Goal: Task Accomplishment & Management: Use online tool/utility

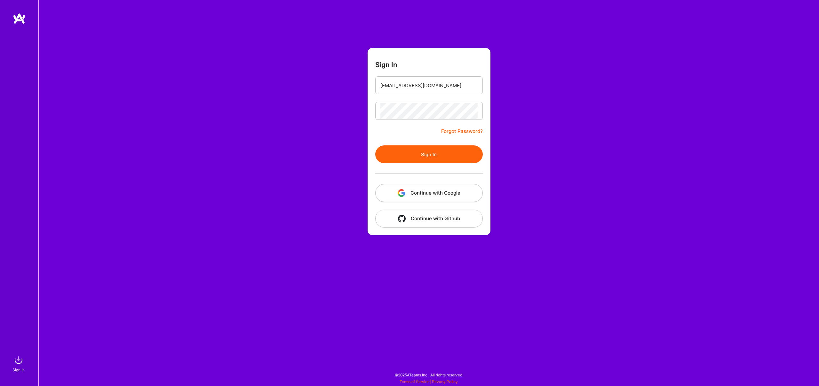
click at [440, 153] on button "Sign In" at bounding box center [428, 155] width 107 height 18
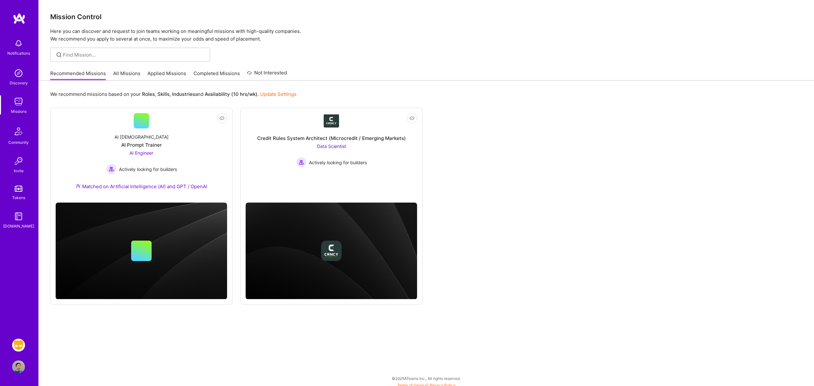
click at [20, 348] on img at bounding box center [18, 345] width 13 height 13
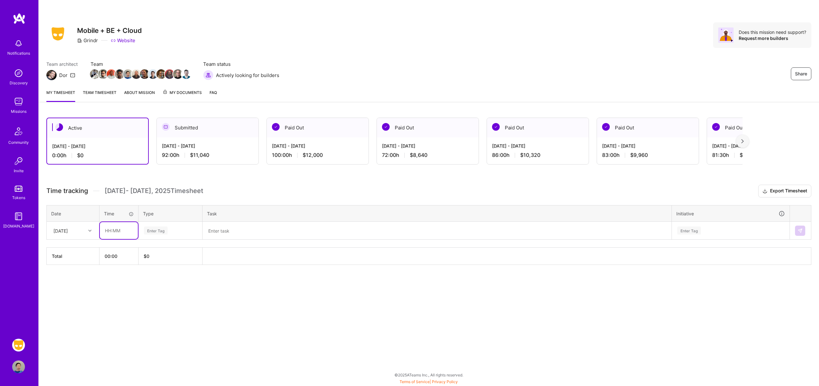
click at [111, 231] on input "text" at bounding box center [119, 230] width 38 height 17
type input "08:00"
type input "engin"
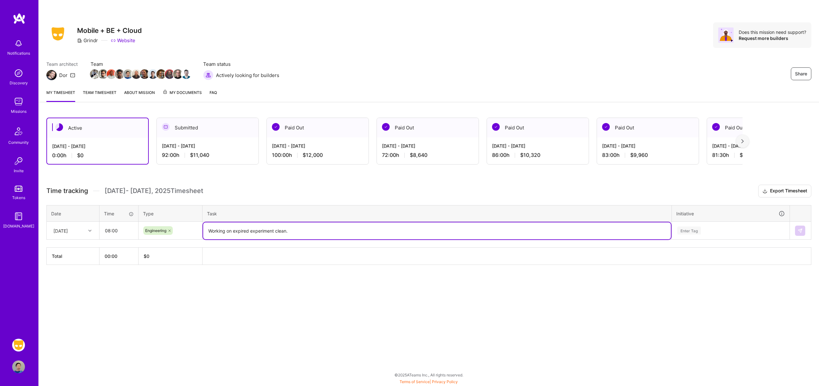
click at [274, 231] on textarea "Working on expired experiment clean." at bounding box center [437, 231] width 468 height 17
type textarea "Working on expired experiments clean."
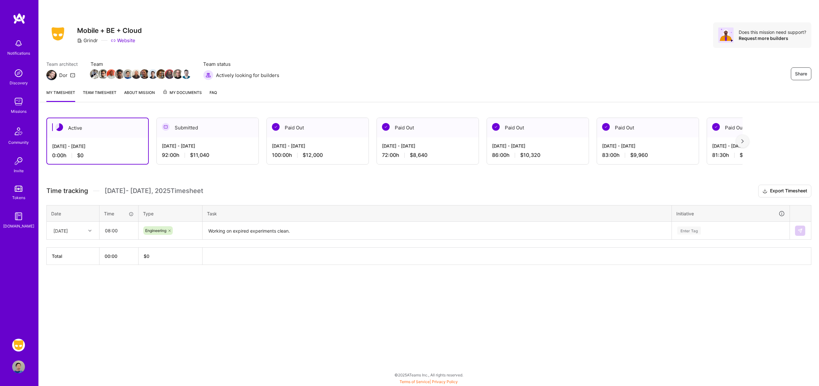
click at [227, 153] on div "92:00 h $11,040" at bounding box center [207, 155] width 91 height 7
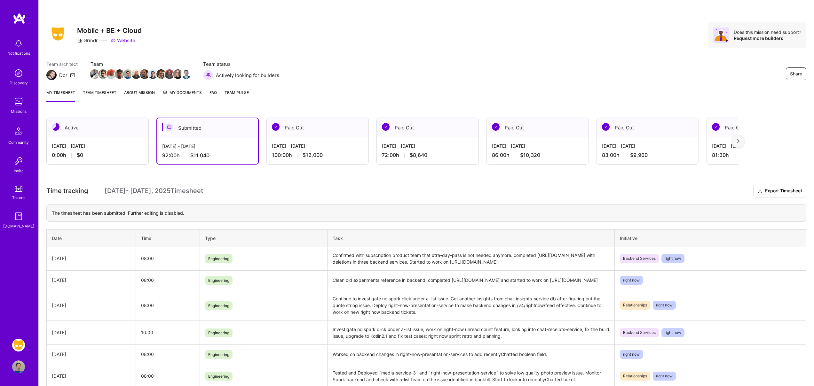
click at [127, 148] on div "[DATE] - [DATE]" at bounding box center [97, 146] width 91 height 7
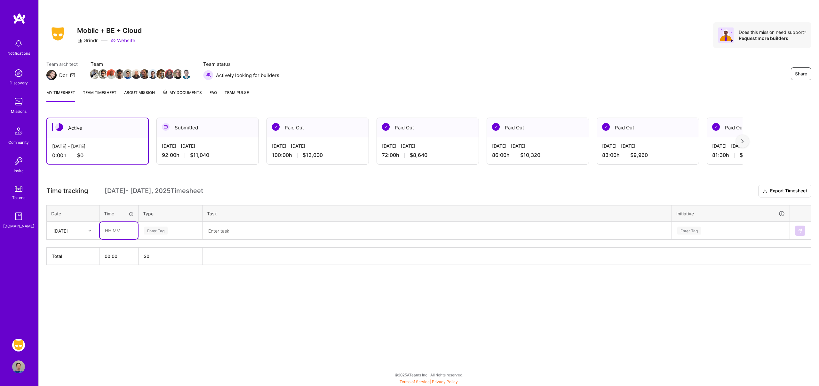
click at [129, 230] on input "text" at bounding box center [119, 230] width 38 height 17
type input "08:00"
type input "eng"
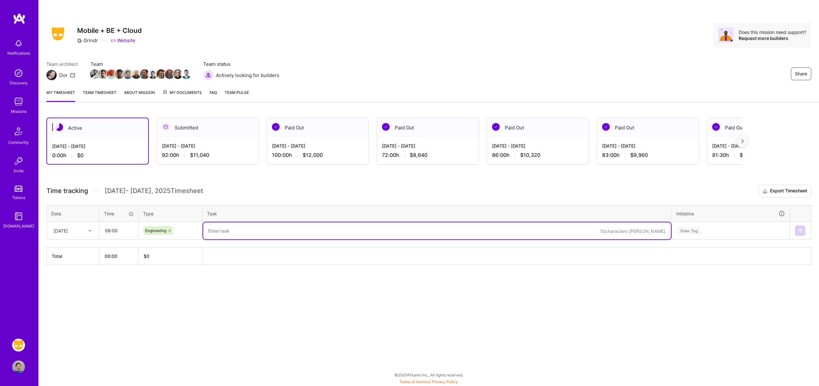
paste textarea "Working on expired experiments clean."
paste textarea "[URL][DOMAIN_NAME]"
type textarea "Working on expired experiments clean. Completed [URL][DOMAIN_NAME] and started …"
click at [721, 229] on div "Enter Tag" at bounding box center [730, 231] width 108 height 8
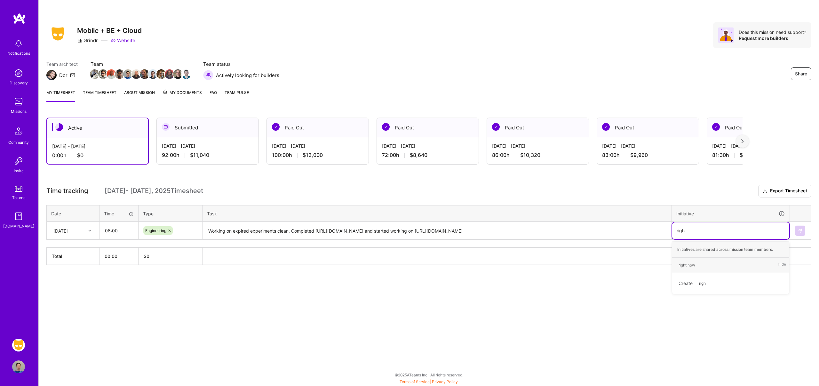
type input "right"
type input "back"
click at [801, 231] on img at bounding box center [799, 230] width 5 height 5
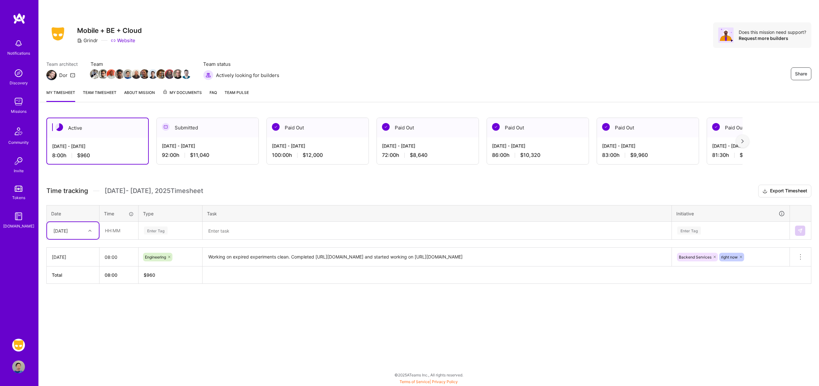
click at [209, 142] on div "[DATE] - [DATE] 92:00 h $11,040" at bounding box center [208, 151] width 102 height 26
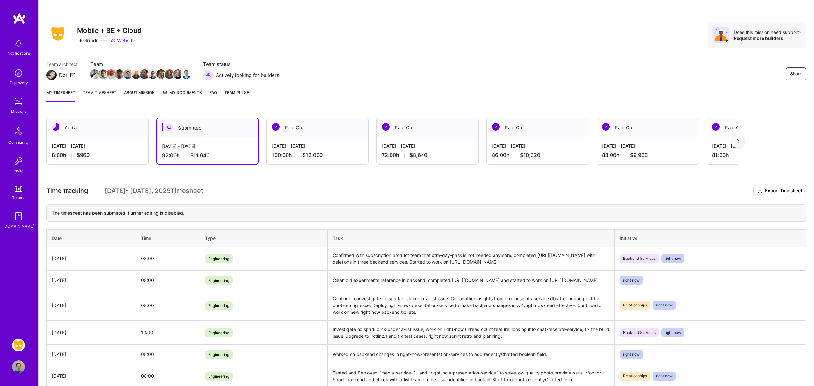
click at [110, 138] on div "[DATE] - [DATE] 8:00 h $960" at bounding box center [98, 151] width 102 height 26
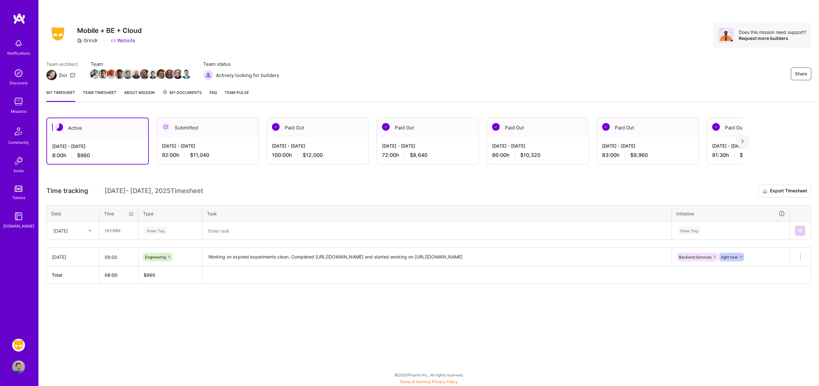
click at [103, 94] on link "Team timesheet" at bounding box center [100, 95] width 34 height 13
